Goal: Transaction & Acquisition: Purchase product/service

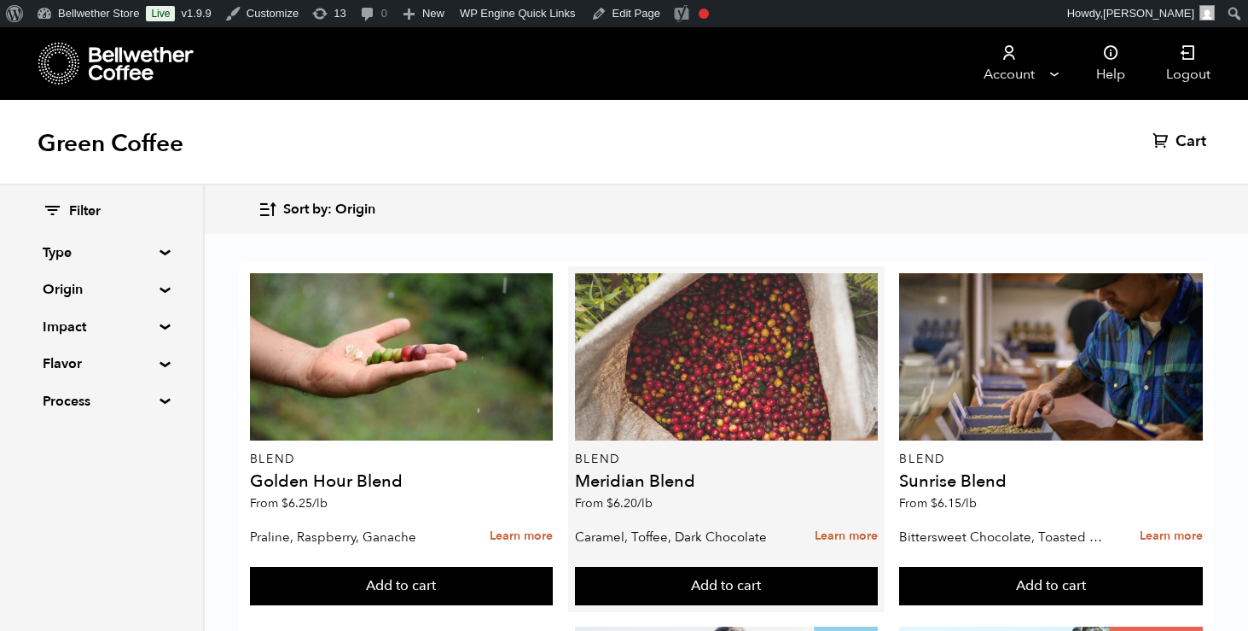
scroll to position [69, 0]
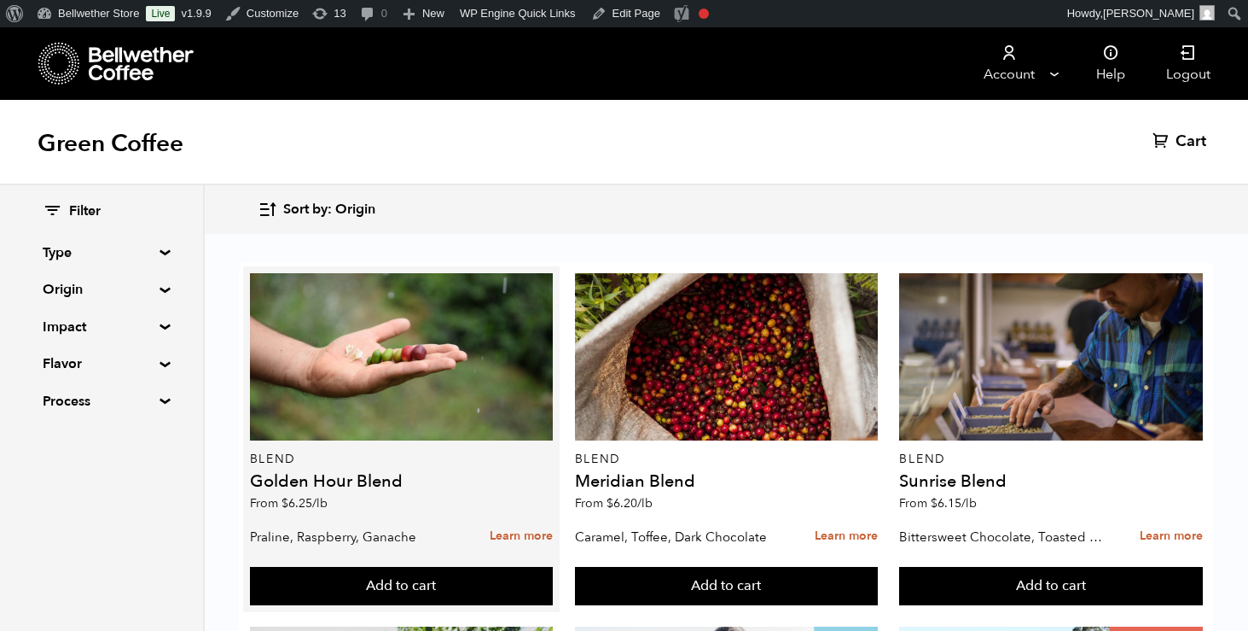
click at [375, 473] on h4 "Golden Hour Blend" at bounding box center [402, 481] width 304 height 17
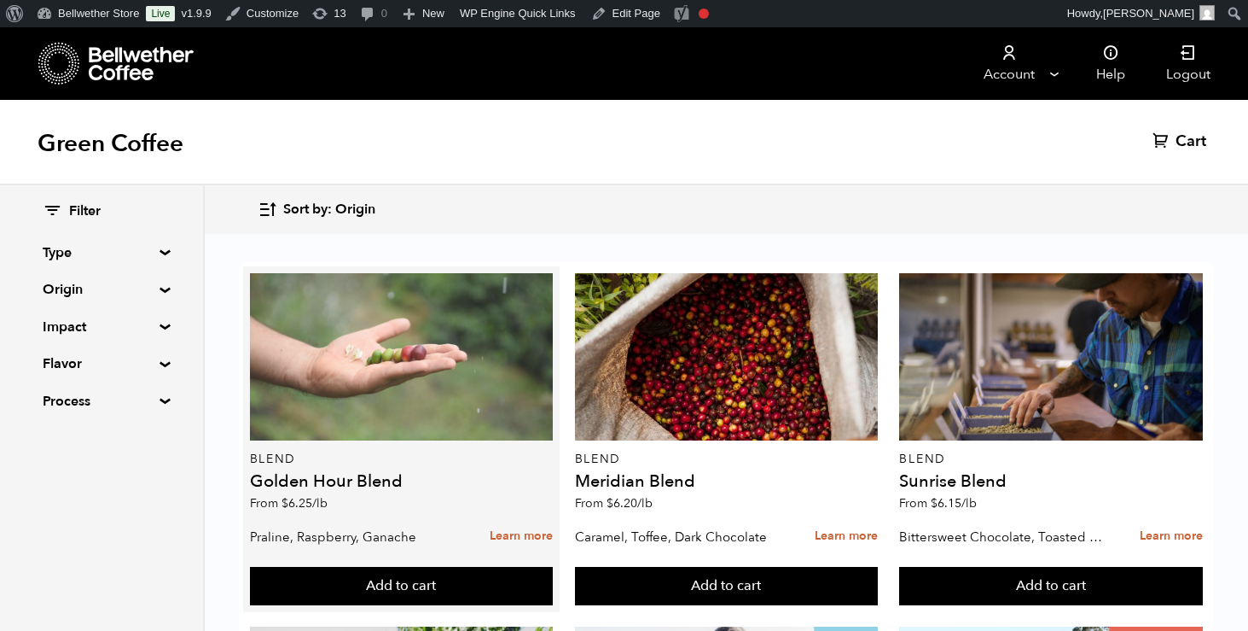
click at [388, 336] on div at bounding box center [402, 356] width 304 height 167
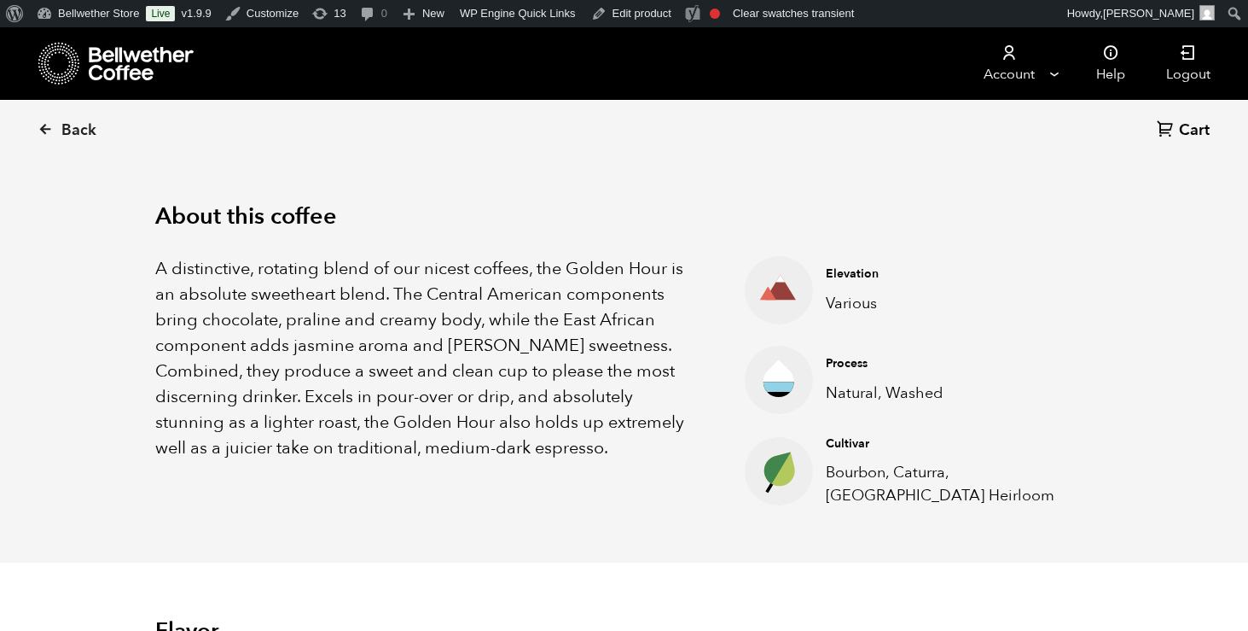
scroll to position [520, 0]
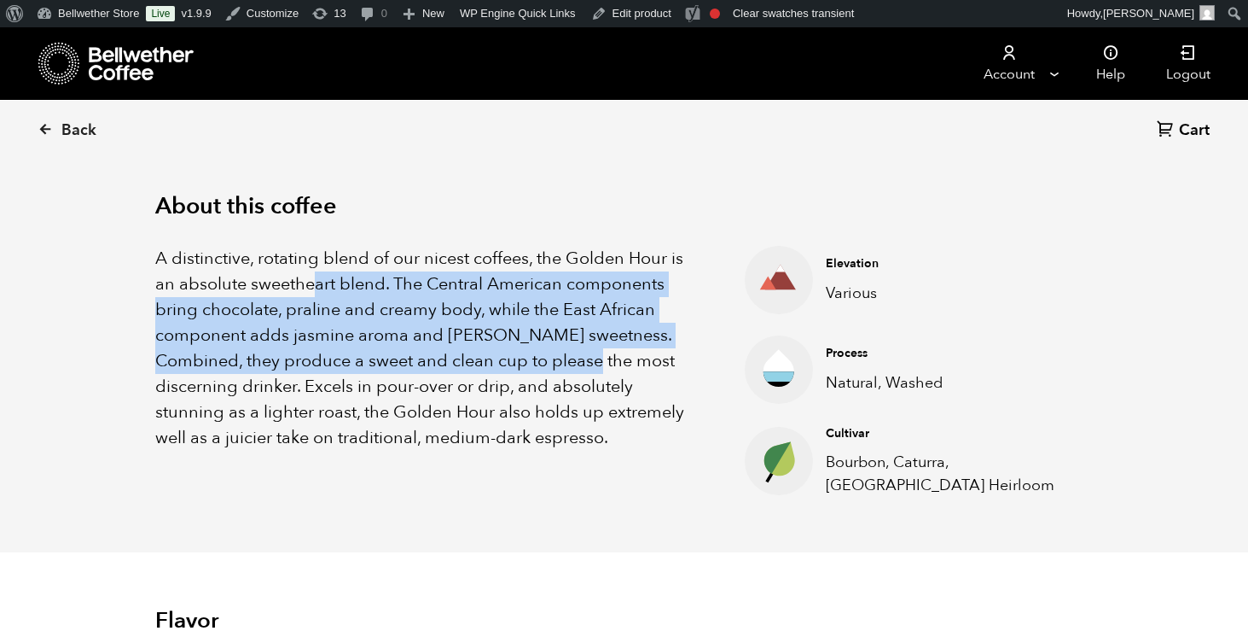
drag, startPoint x: 317, startPoint y: 286, endPoint x: 580, endPoint y: 363, distance: 274.6
click at [579, 365] on p "A distinctive, rotating blend of our nicest coffees, the Golden Hour is an abso…" at bounding box center [429, 348] width 548 height 205
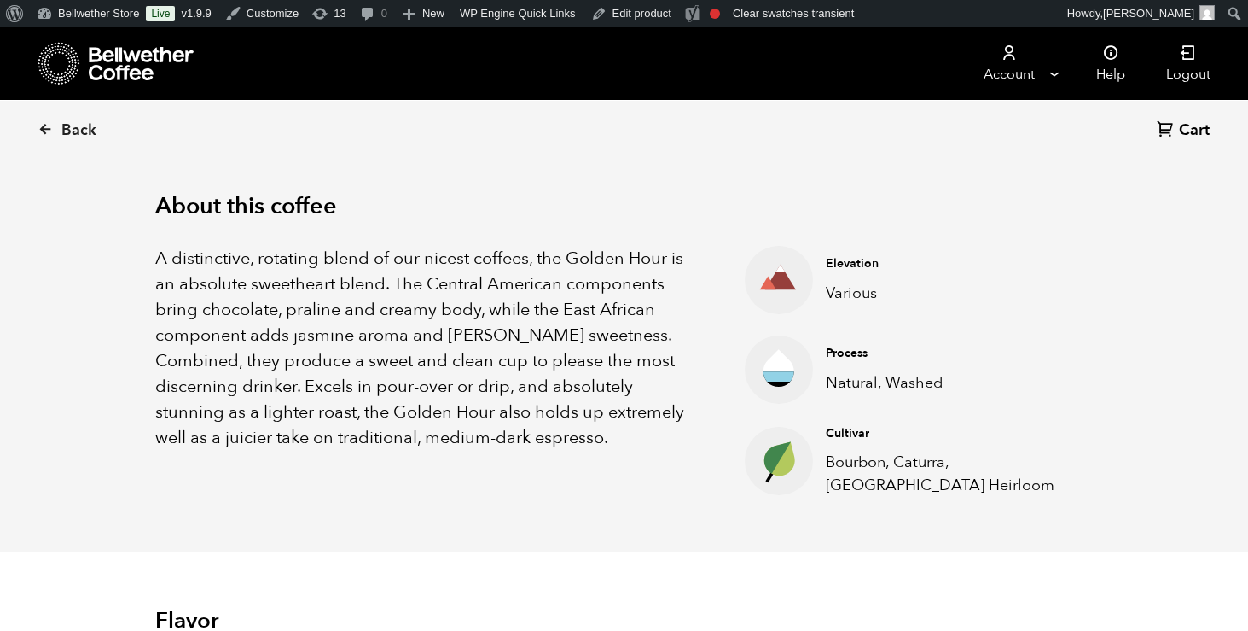
click at [580, 363] on p "A distinctive, rotating blend of our nicest coffees, the Golden Hour is an abso…" at bounding box center [429, 348] width 548 height 205
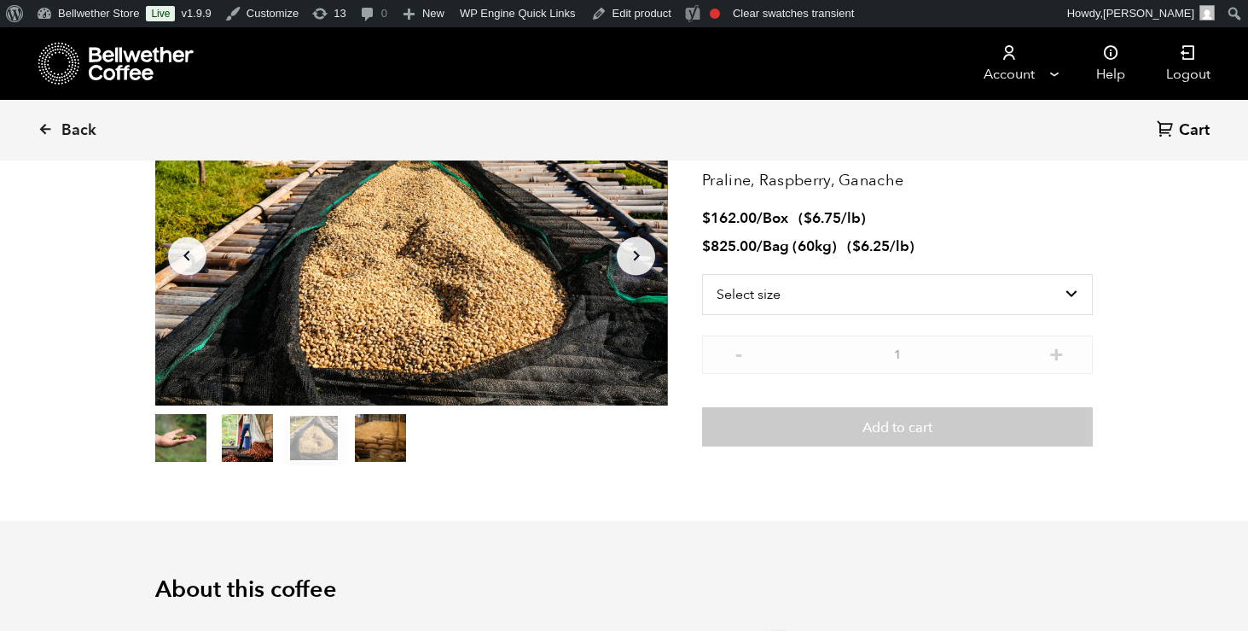
scroll to position [0, 0]
